Goal: Task Accomplishment & Management: Complete application form

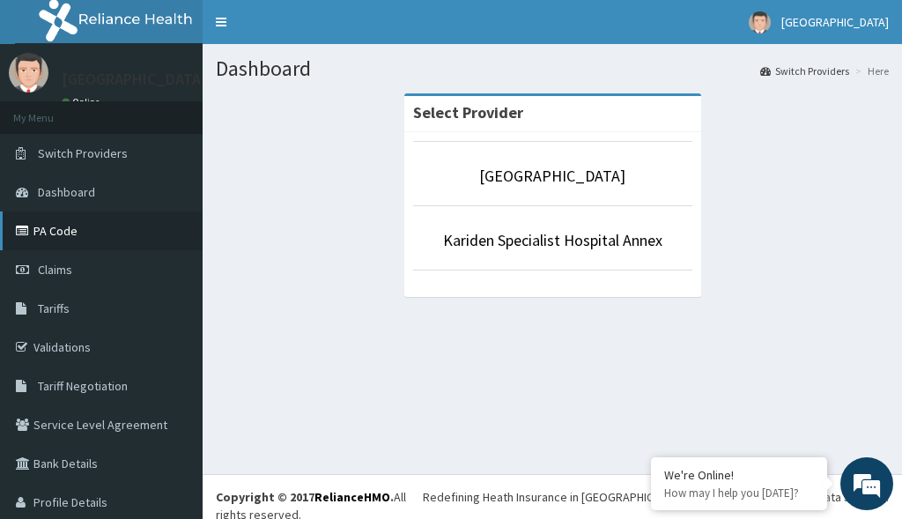
click at [81, 228] on link "PA Code" at bounding box center [101, 230] width 203 height 39
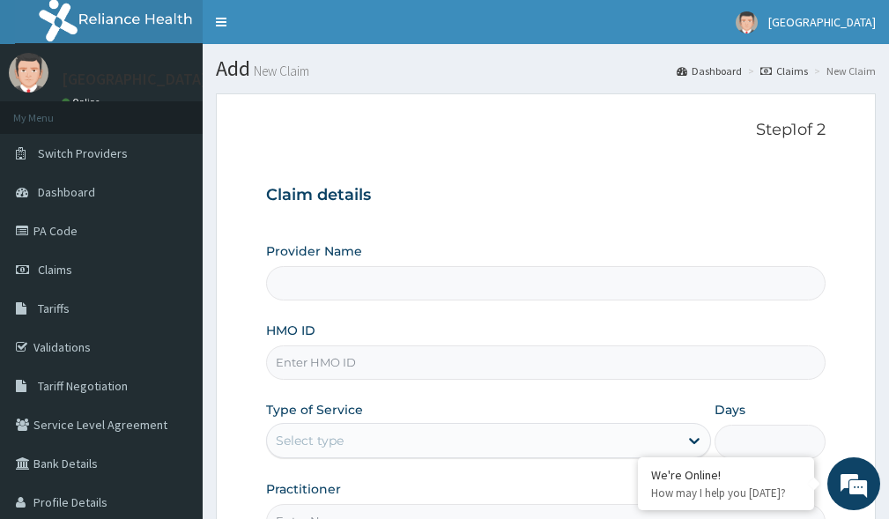
click at [328, 368] on input "HMO ID" at bounding box center [545, 362] width 559 height 34
type input "WFE/10065/B"
type input "[GEOGRAPHIC_DATA]"
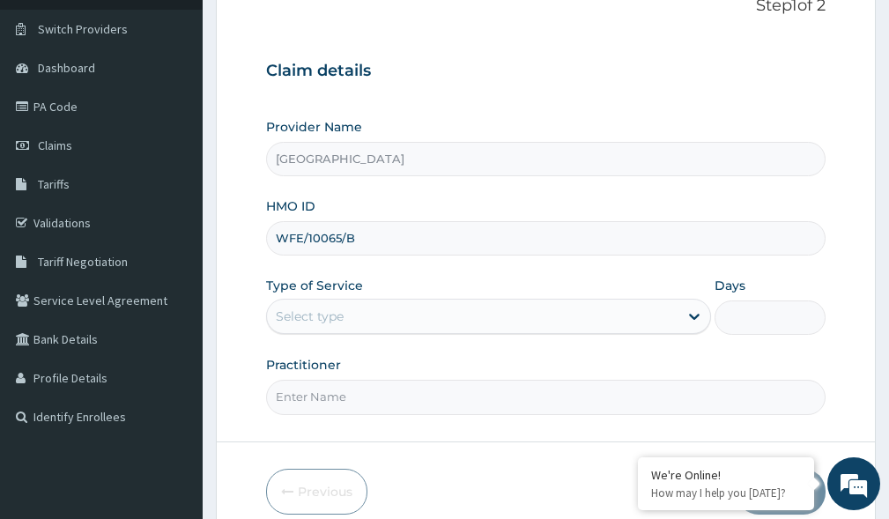
scroll to position [135, 0]
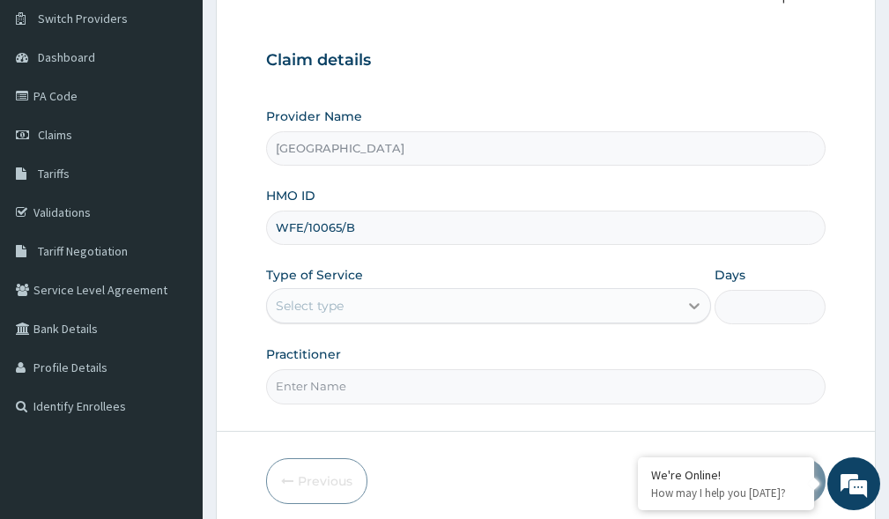
type input "WFE/10065/B"
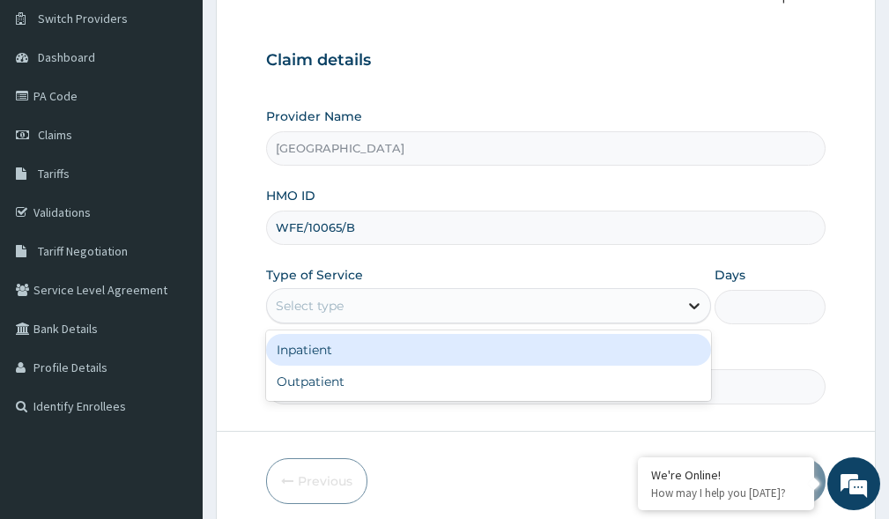
click at [689, 307] on icon at bounding box center [694, 306] width 18 height 18
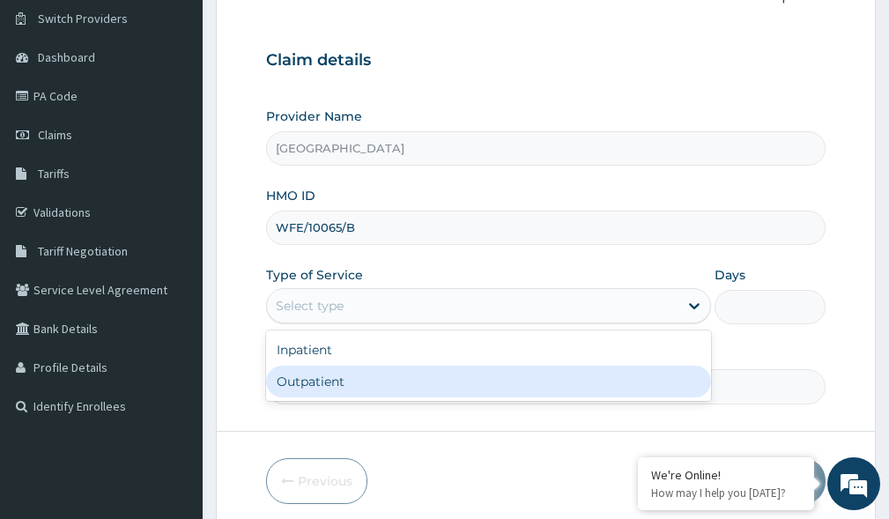
click at [525, 387] on div "Outpatient" at bounding box center [488, 382] width 445 height 32
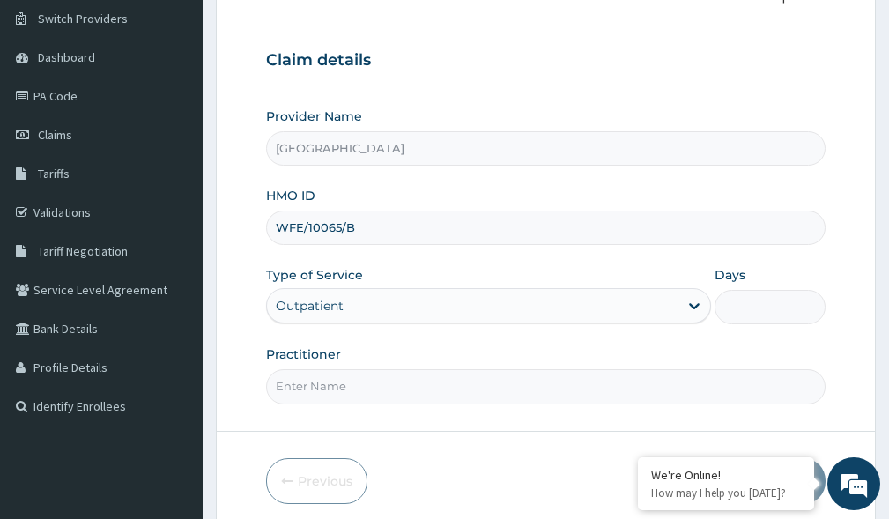
type input "1"
click at [478, 393] on input "Practitioner" at bounding box center [545, 386] width 559 height 34
type input "DR. [GEOGRAPHIC_DATA]"
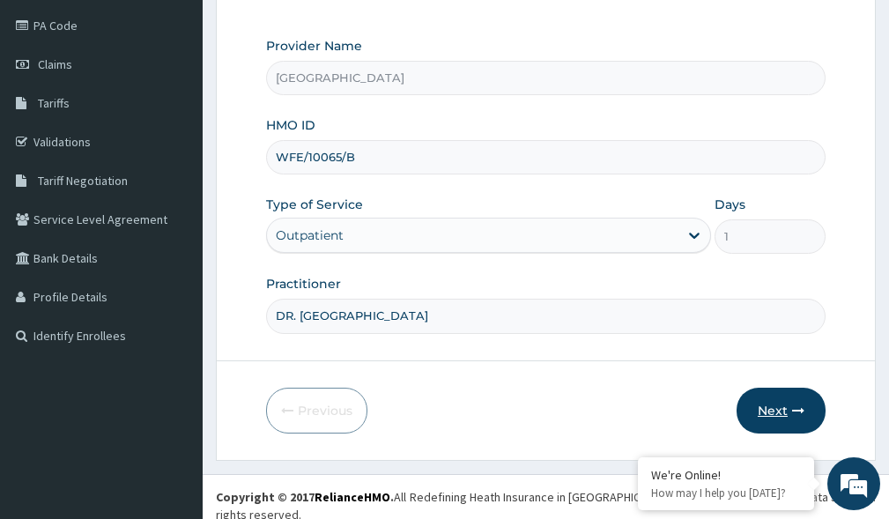
scroll to position [0, 0]
click at [768, 410] on button "Next" at bounding box center [780, 411] width 89 height 46
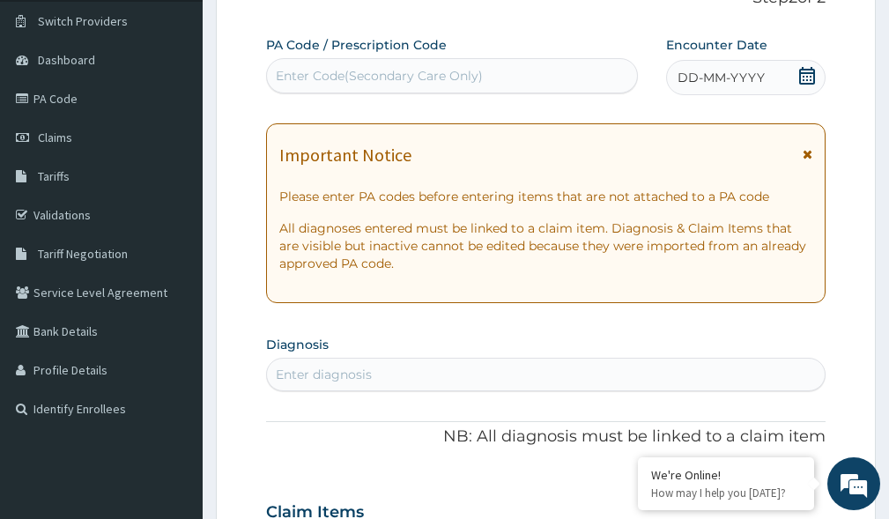
scroll to position [50, 0]
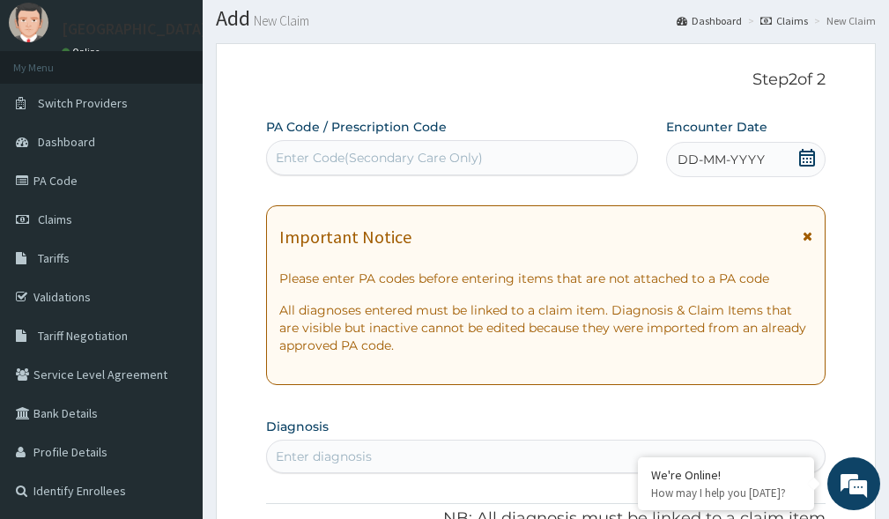
drag, startPoint x: 441, startPoint y: 157, endPoint x: 432, endPoint y: 131, distance: 27.3
click at [441, 156] on div "Enter Code(Secondary Care Only)" at bounding box center [379, 158] width 207 height 18
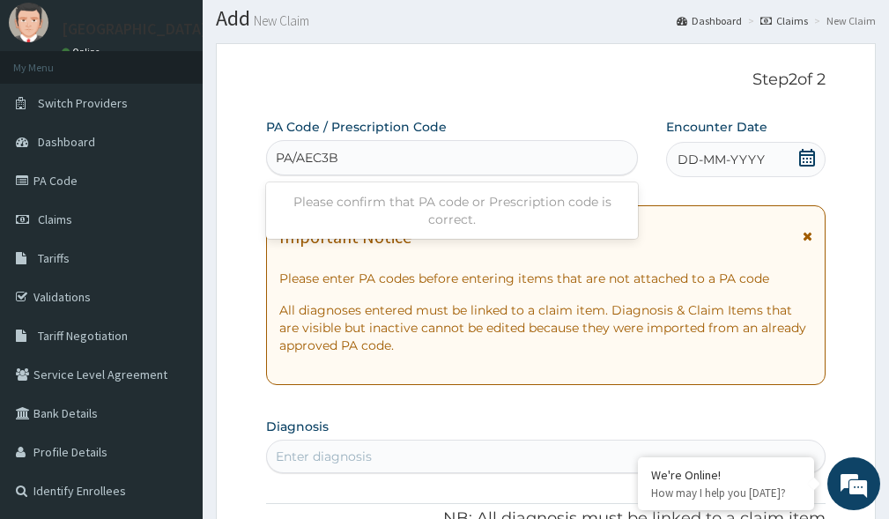
type input "PA/AEC3BE"
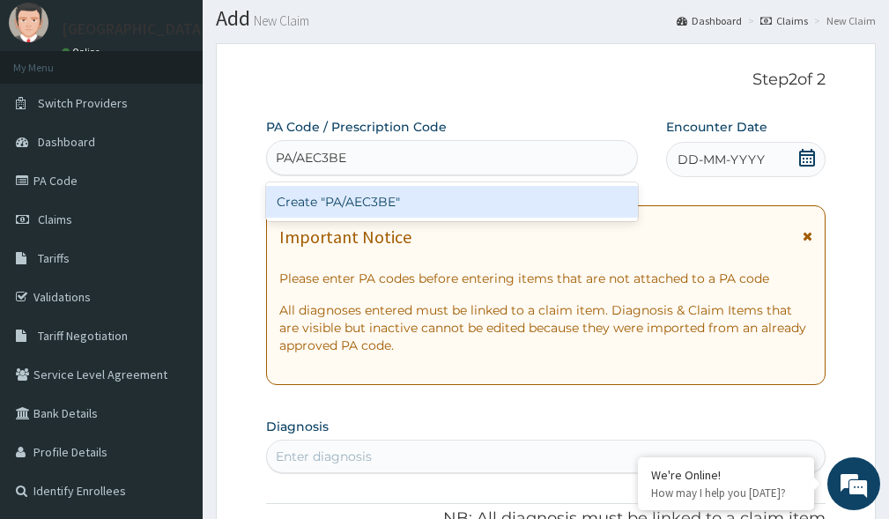
click at [486, 196] on div "Create "PA/AEC3BE"" at bounding box center [452, 202] width 372 height 32
